Goal: Task Accomplishment & Management: Complete application form

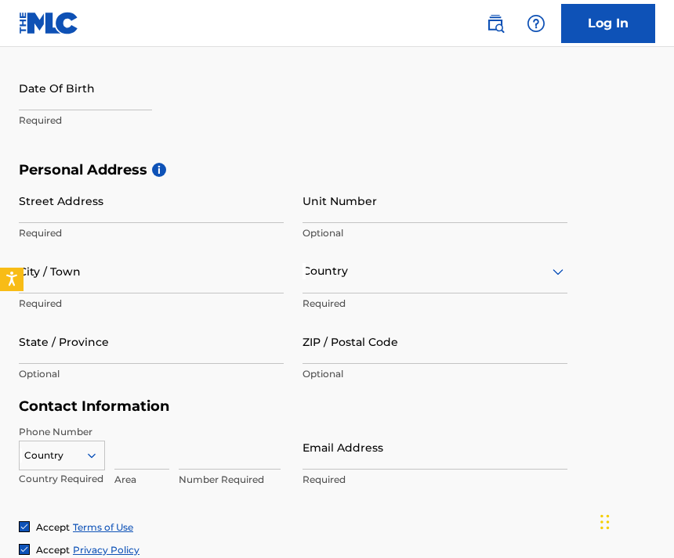
scroll to position [406, 0]
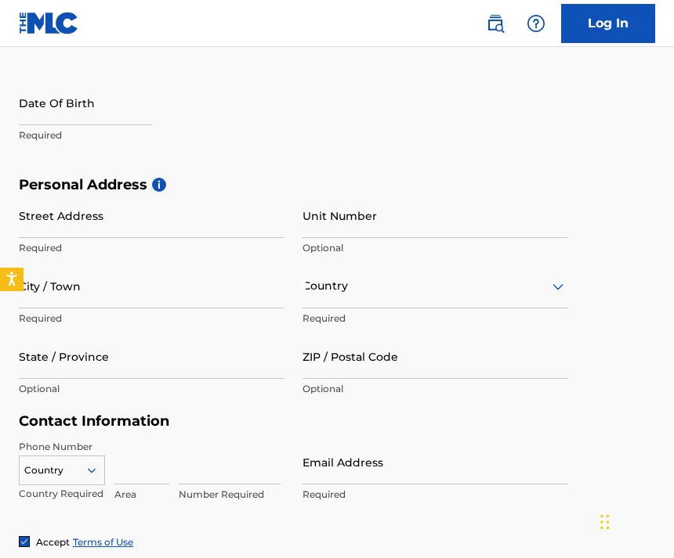
click at [103, 102] on input "text" at bounding box center [85, 103] width 133 height 45
select select "7"
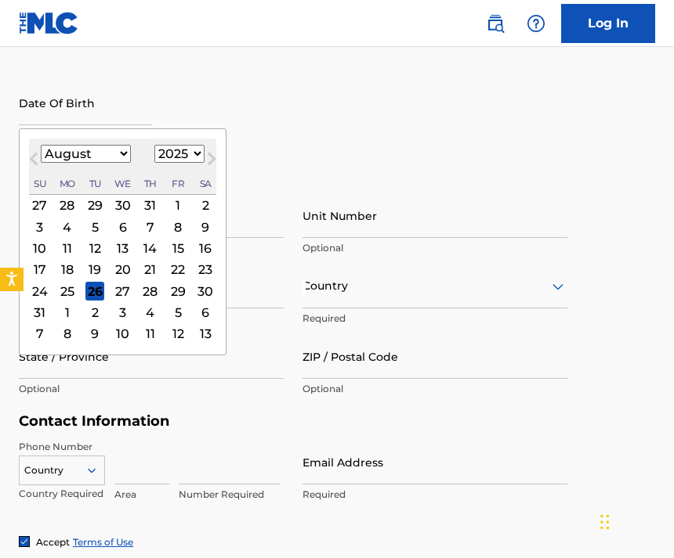
click at [201, 157] on select "1899 1900 1901 1902 1903 1904 1905 1906 1907 1908 1909 1910 1911 1912 1913 1914…" at bounding box center [179, 154] width 50 height 18
click at [204, 163] on select "1899 1900 1901 1902 1903 1904 1905 1906 1907 1908 1909 1910 1911 1912 1913 1914…" at bounding box center [179, 154] width 50 height 18
select select "1994"
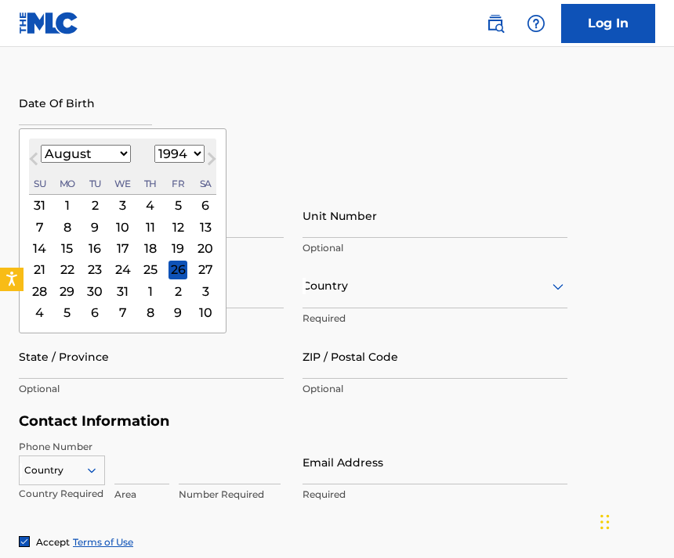
click at [110, 163] on select "January February March April May June July August September October November De…" at bounding box center [86, 154] width 90 height 18
select select "1"
click at [103, 210] on div "1" at bounding box center [94, 205] width 19 height 19
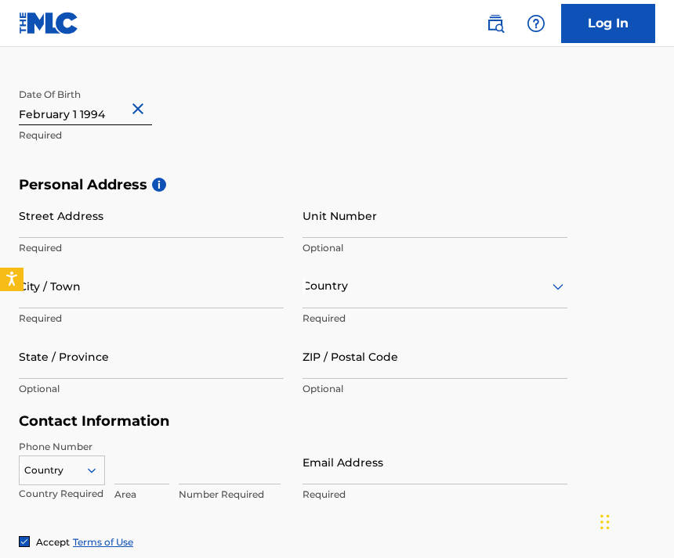
click at [181, 222] on input "Street Address" at bounding box center [151, 215] width 265 height 45
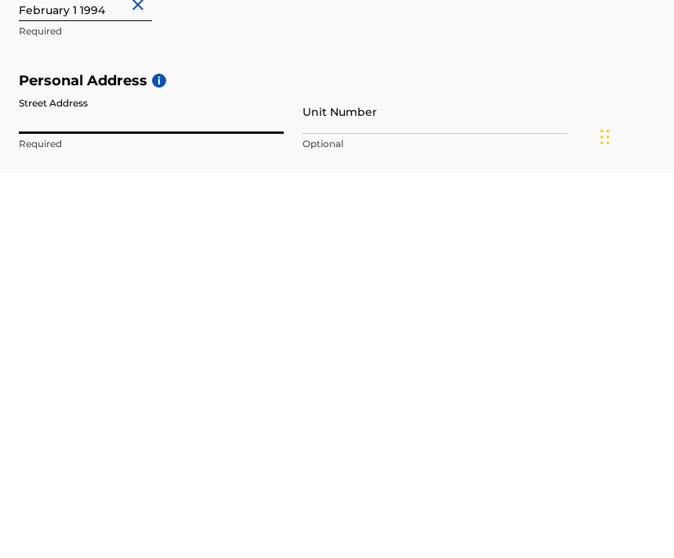
scroll to position [125, 0]
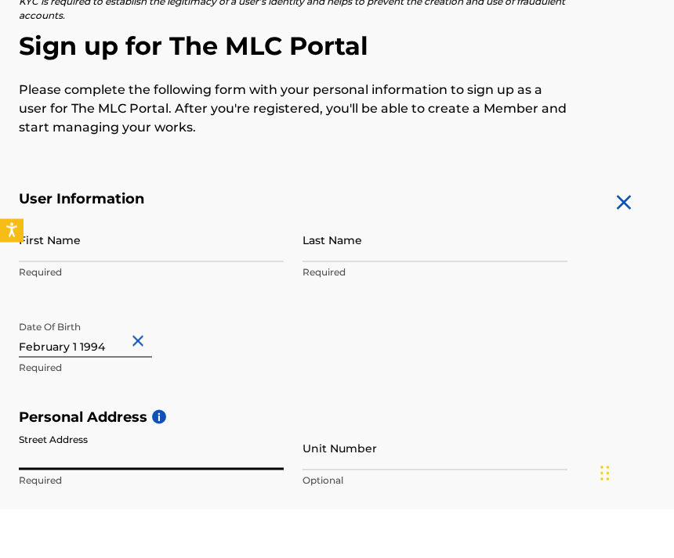
click at [172, 266] on input "First Name" at bounding box center [151, 288] width 265 height 45
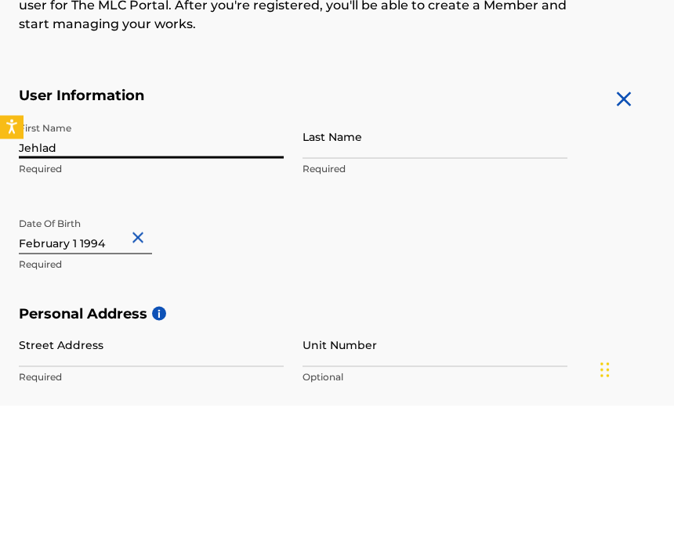
type input "Jehlad"
click at [388, 266] on input "Last Name" at bounding box center [434, 288] width 265 height 45
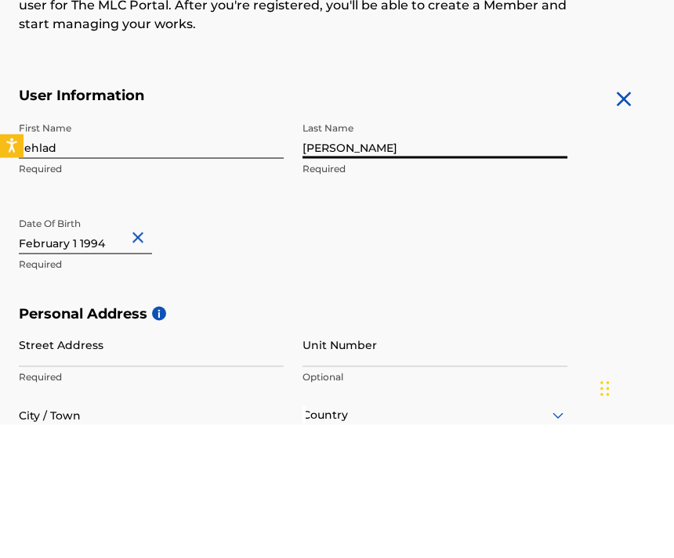
scroll to position [143, 0]
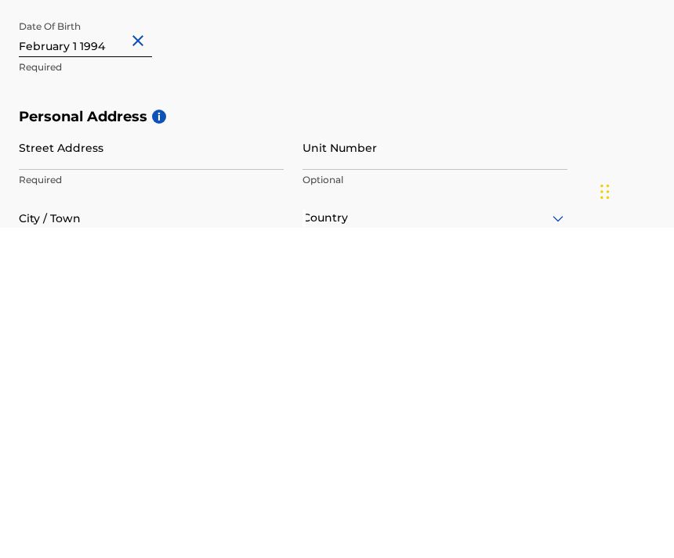
type input "[PERSON_NAME]"
click at [162, 456] on input "Street Address" at bounding box center [151, 478] width 265 height 45
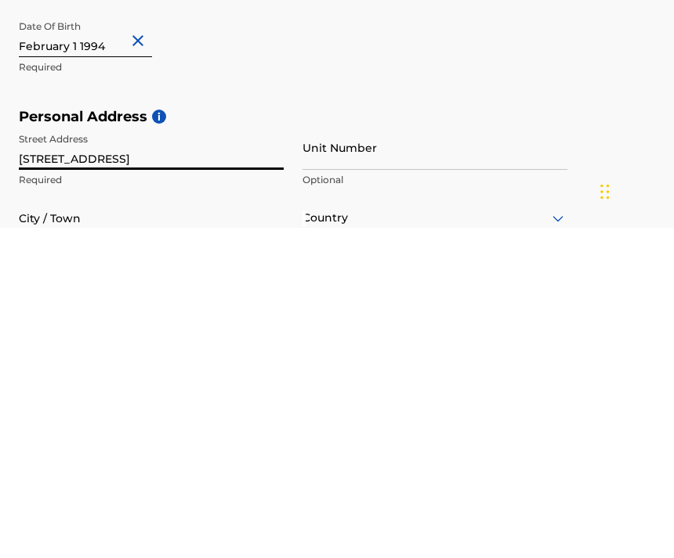
type input "[STREET_ADDRESS]"
click at [394, 456] on input "Unit Number" at bounding box center [434, 478] width 265 height 45
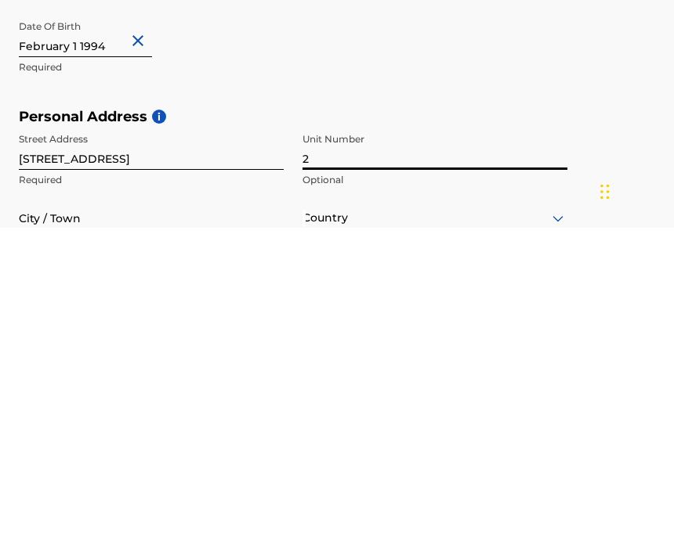
type input "2"
click at [158, 526] on input "City / Town" at bounding box center [151, 548] width 265 height 45
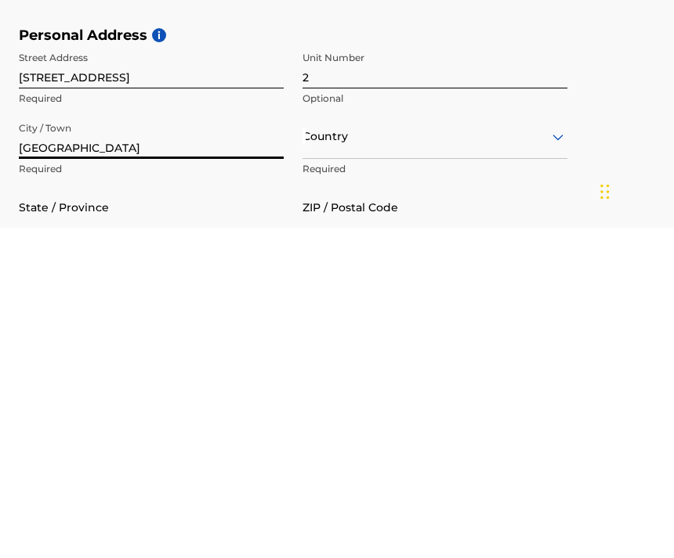
type input "[GEOGRAPHIC_DATA]"
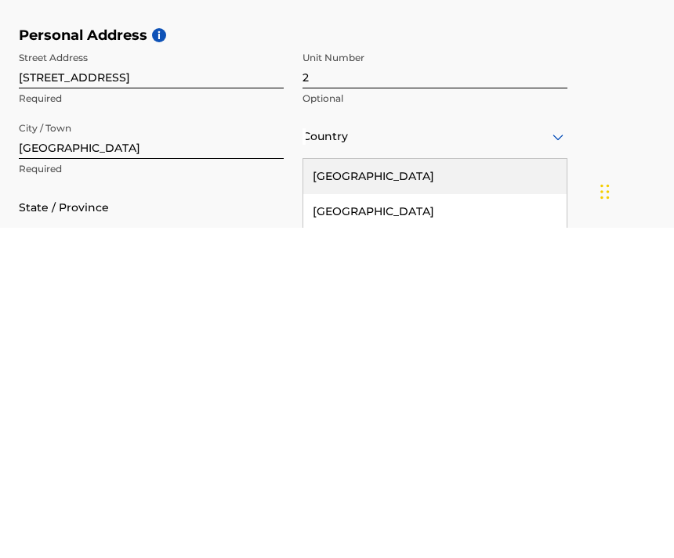
click at [423, 489] on div "[GEOGRAPHIC_DATA]" at bounding box center [434, 506] width 263 height 35
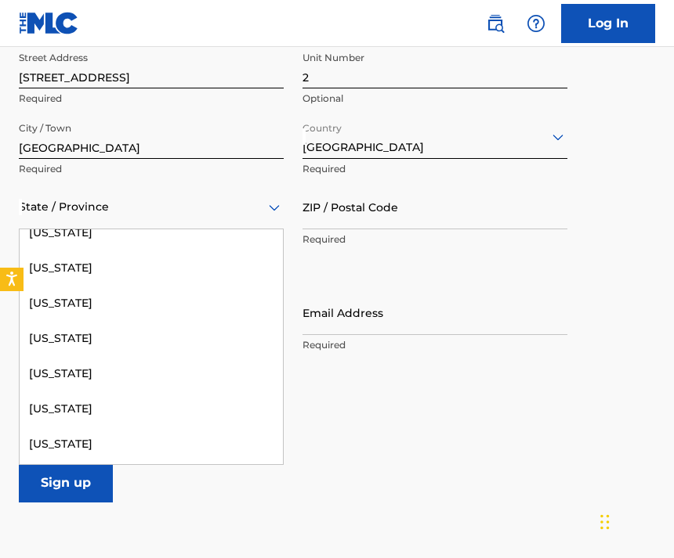
scroll to position [178, 0]
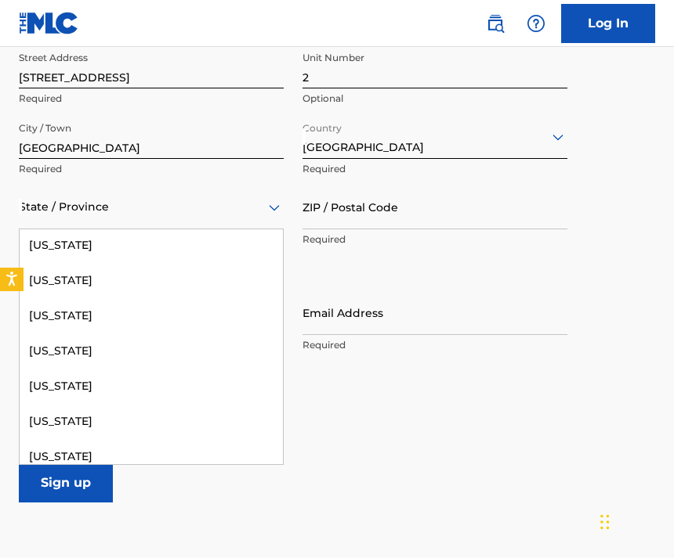
click at [113, 241] on div "[US_STATE]" at bounding box center [151, 245] width 263 height 35
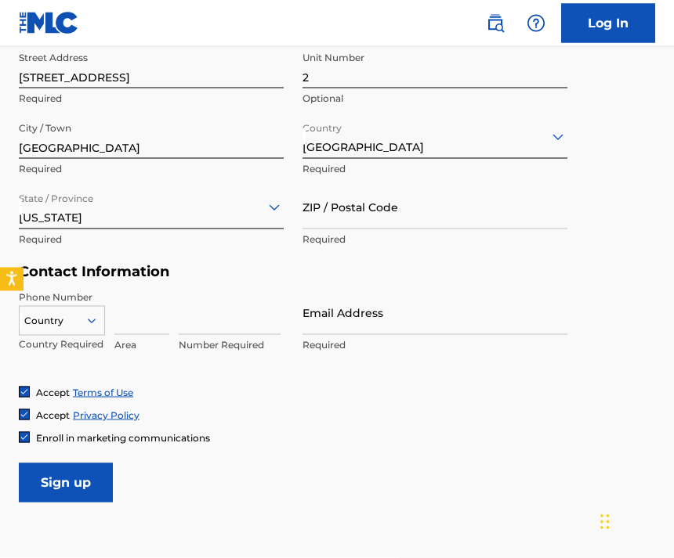
click at [408, 211] on input "ZIP / Postal Code" at bounding box center [434, 207] width 265 height 45
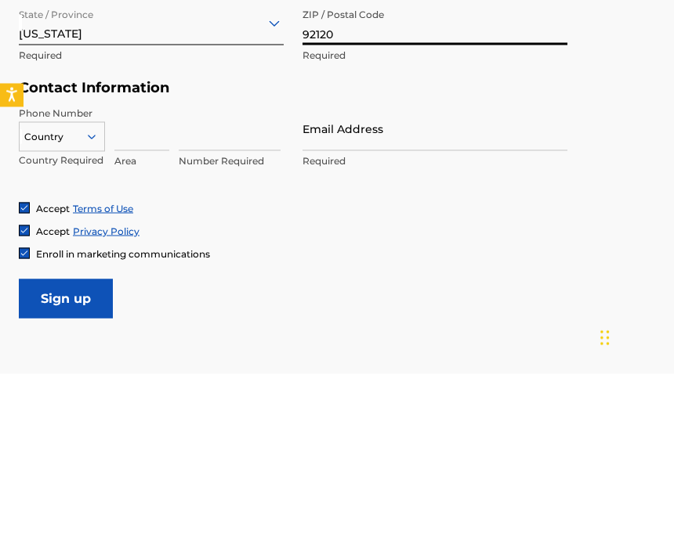
type input "92120"
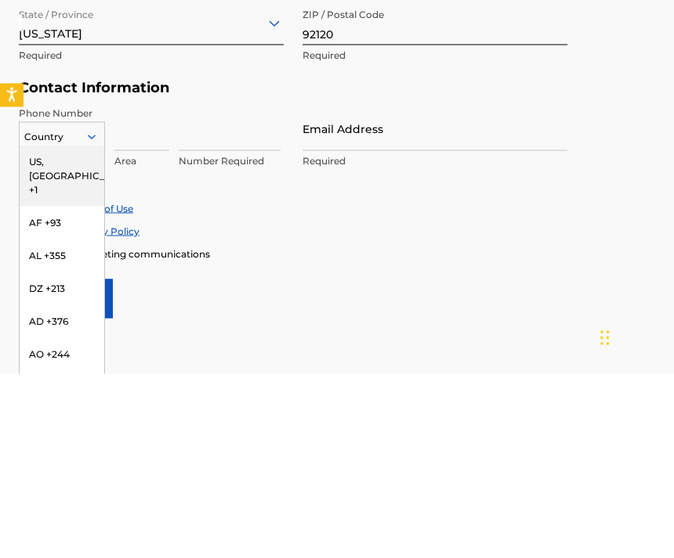
click at [78, 330] on div "US, [GEOGRAPHIC_DATA] +1" at bounding box center [62, 360] width 85 height 61
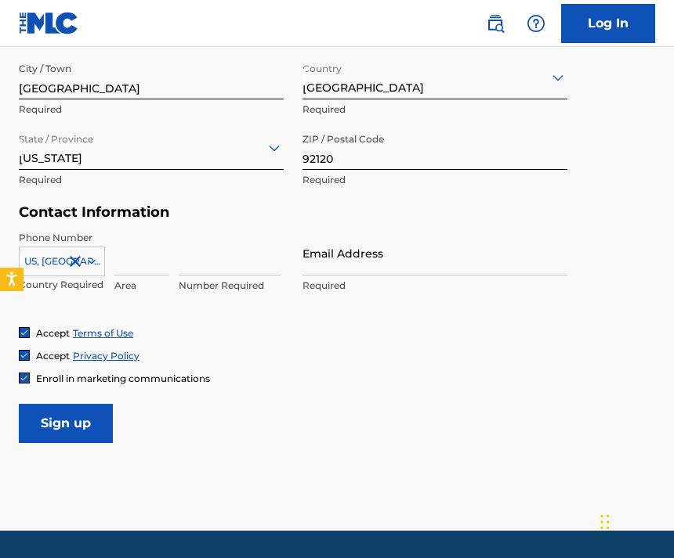
click at [142, 265] on input at bounding box center [141, 253] width 55 height 45
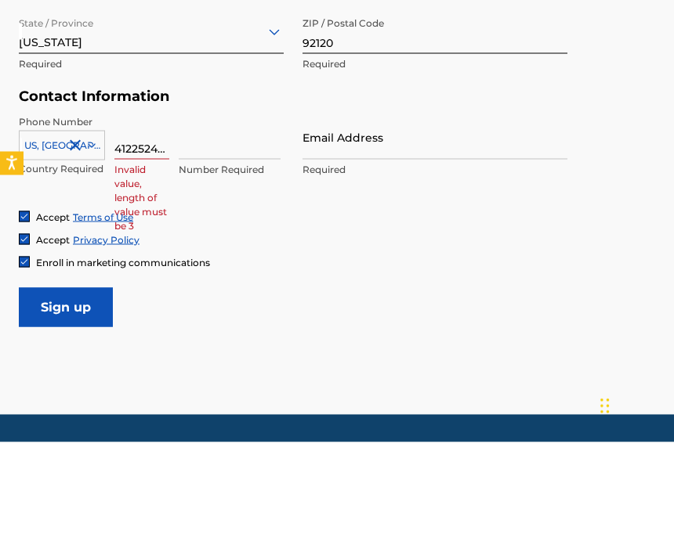
click at [168, 231] on input "4122524477" at bounding box center [141, 253] width 55 height 45
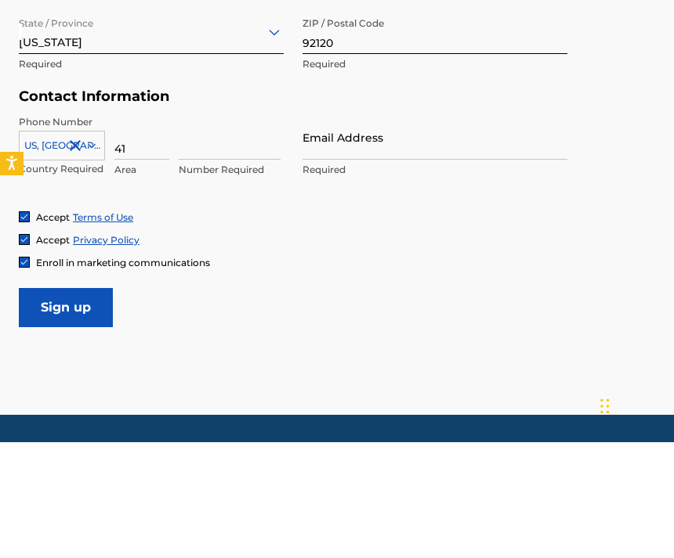
type input "4"
type input "412"
click at [213, 231] on input at bounding box center [230, 253] width 102 height 45
type input "2524477"
click at [416, 231] on input "Email Address" at bounding box center [434, 253] width 265 height 45
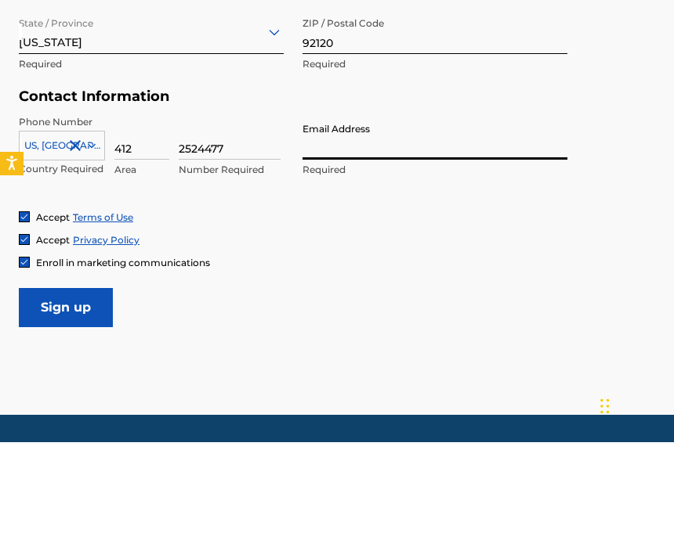
type input "[EMAIL_ADDRESS][DOMAIN_NAME]"
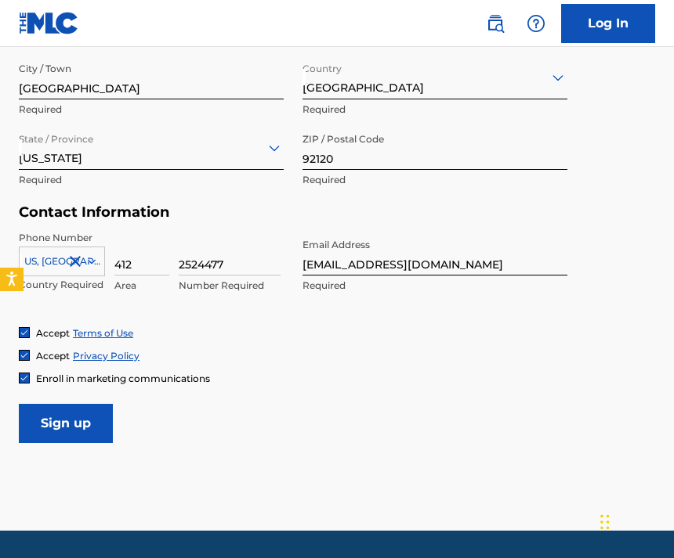
click at [74, 428] on input "Sign up" at bounding box center [66, 423] width 94 height 39
